Goal: Use online tool/utility: Use online tool/utility

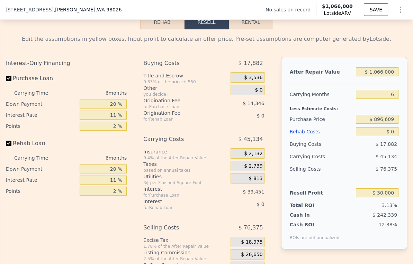
scroll to position [978, 0]
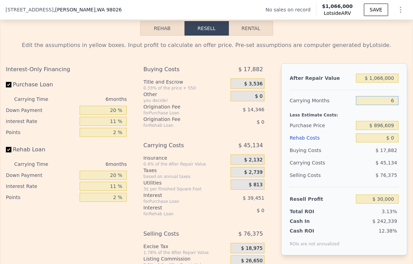
drag, startPoint x: 387, startPoint y: 113, endPoint x: 380, endPoint y: 112, distance: 7.3
click at [380, 105] on input "6" at bounding box center [377, 100] width 43 height 9
type input "4"
type input "$ 45,045"
type input "4"
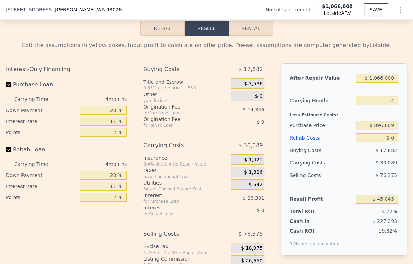
click at [376, 130] on input "$ 896,609" at bounding box center [377, 125] width 43 height 9
click at [372, 130] on input "$ 896,609" at bounding box center [377, 125] width 43 height 9
type input "$ 796,609"
click at [382, 144] on div "$ 0" at bounding box center [377, 138] width 43 height 12
type input "$ 149,910"
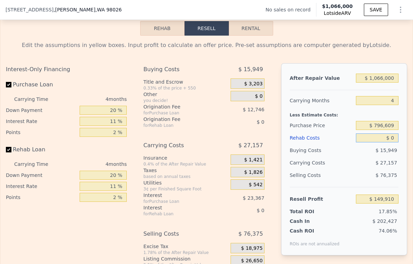
click at [387, 143] on input "$ 0" at bounding box center [377, 138] width 43 height 9
type input "$ 11"
type input "$ 149,899"
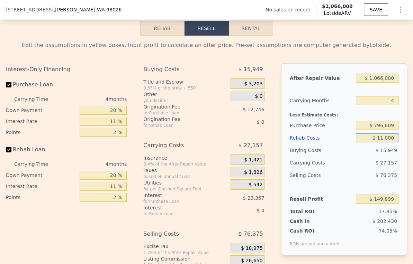
type input "$ 110,000"
type input "$ 34,922"
type input "$ 110,000"
click at [385, 130] on input "$ 796,609" at bounding box center [377, 125] width 43 height 9
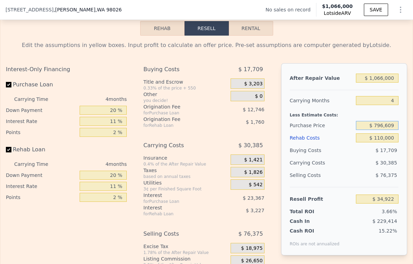
click at [385, 130] on input "$ 796,609" at bounding box center [377, 125] width 43 height 9
type input "$ 650,000"
click at [339, 182] on div "Selling Costs" at bounding box center [322, 175] width 64 height 12
type input "$ 188,665"
drag, startPoint x: 378, startPoint y: 89, endPoint x: 374, endPoint y: 89, distance: 4.9
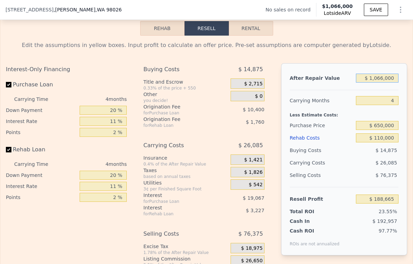
click at [374, 83] on input "$ 1,066,000" at bounding box center [377, 78] width 43 height 9
type input "$ 1,050,000"
type input "$ 173,824"
type input "$ 1,050,000"
click at [335, 205] on div "Resell Profit" at bounding box center [322, 199] width 64 height 12
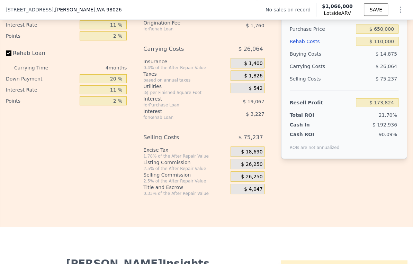
scroll to position [1081, 0]
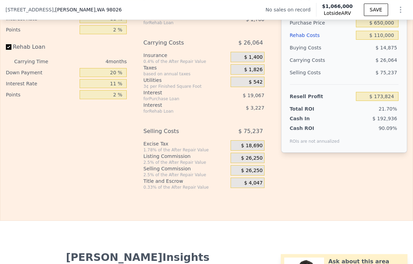
click at [251, 162] on span "$ 26,250" at bounding box center [251, 158] width 21 height 6
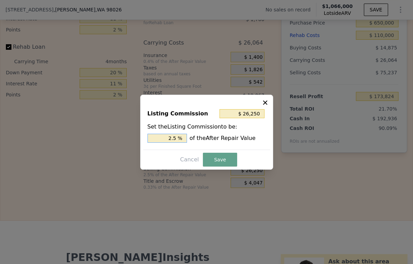
drag, startPoint x: 174, startPoint y: 140, endPoint x: 164, endPoint y: 140, distance: 10.4
click at [164, 140] on input "2.5 %" at bounding box center [166, 138] width 39 height 9
type input "$ 157,500"
type input "15 %"
type input "$ 15,750"
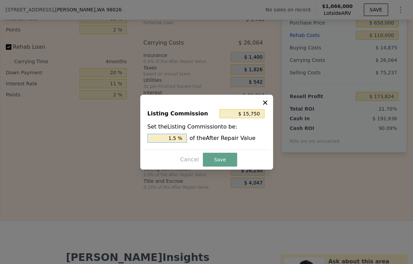
type input "1.5 %"
click at [221, 168] on div "Listing Commission $ 15,750 Set the Listing Commission to be: 1.5 % of the Afte…" at bounding box center [206, 132] width 133 height 75
click at [225, 156] on button "Save" at bounding box center [220, 160] width 34 height 14
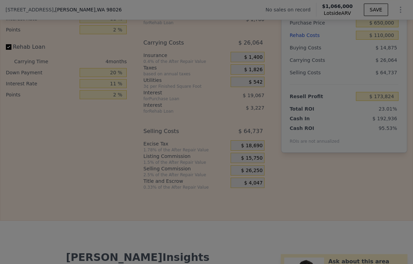
type input "$ 184,324"
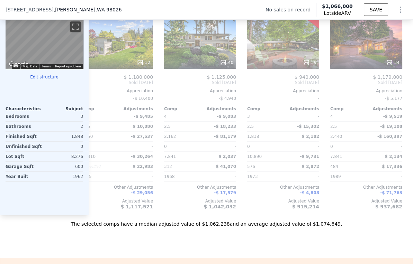
scroll to position [0, 598]
